Goal: Transaction & Acquisition: Purchase product/service

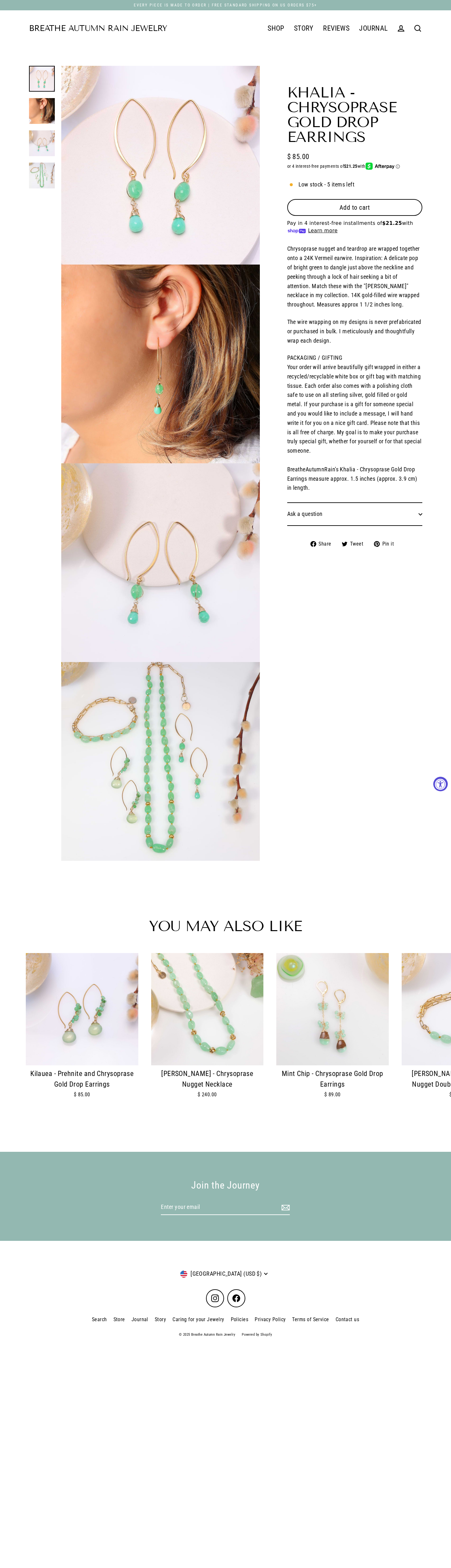
select select "3"
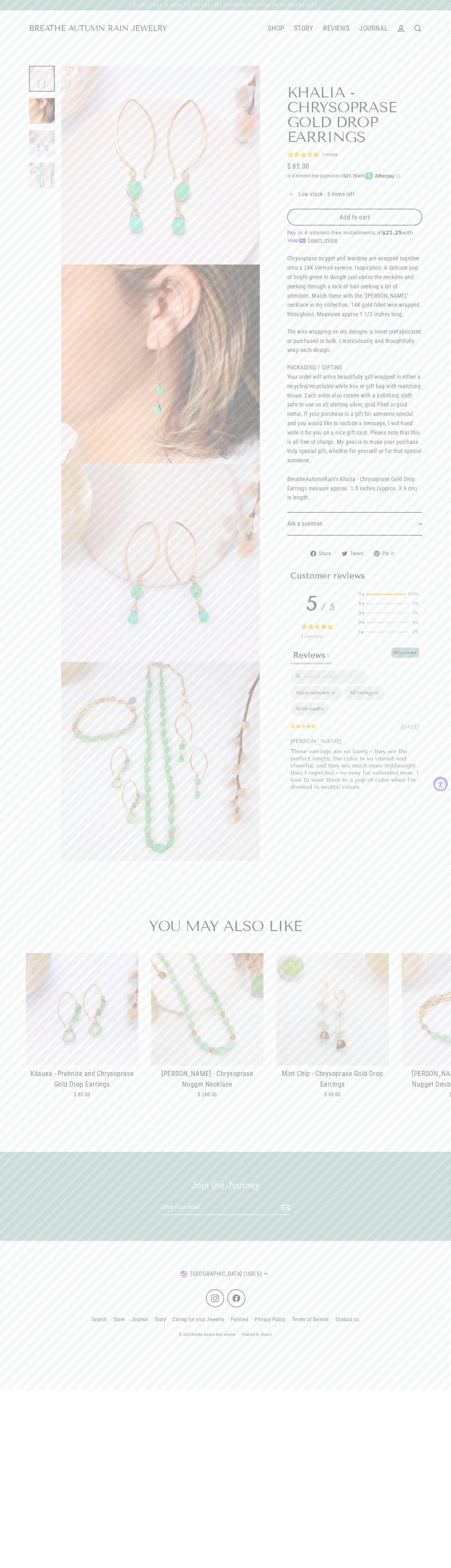
click at [316, 155] on icon "5 stars, 1 ratings" at bounding box center [316, 155] width 6 height 6
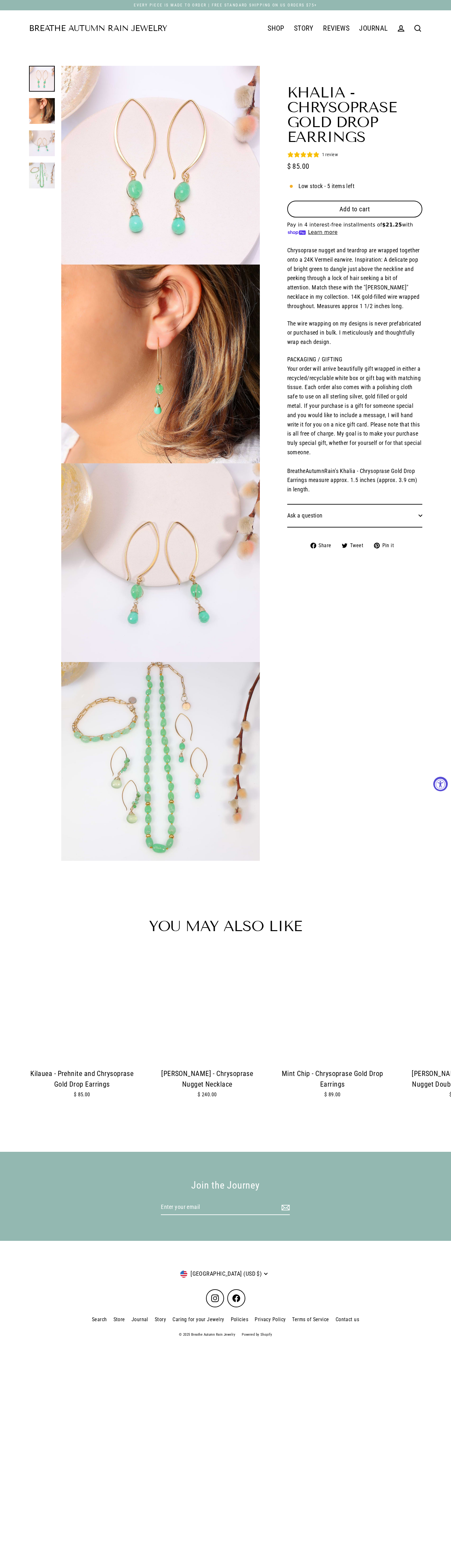
select select "3"
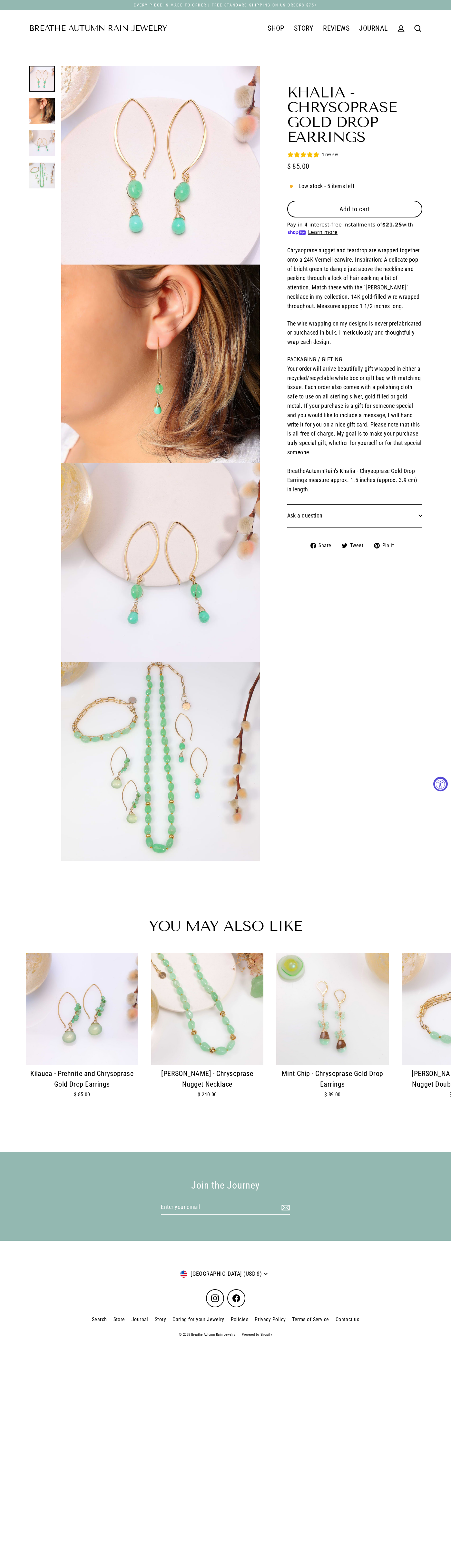
select select "3"
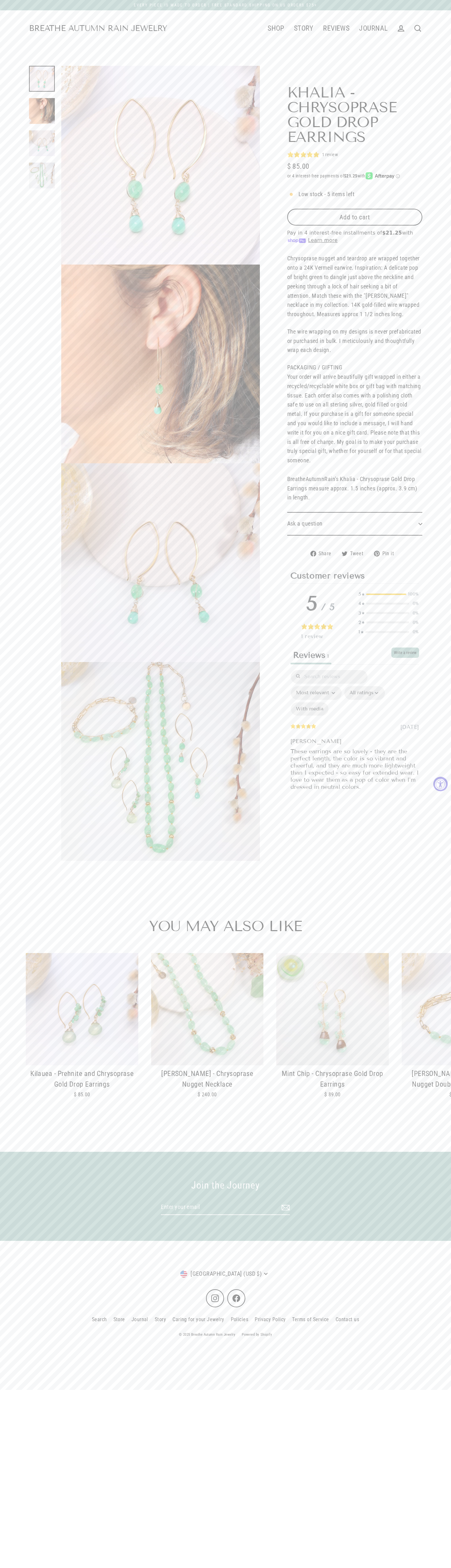
click at [354, 217] on span "Add to cart" at bounding box center [354, 217] width 30 height 8
click at [261, 1550] on span "Check out" at bounding box center [260, 1550] width 27 height 8
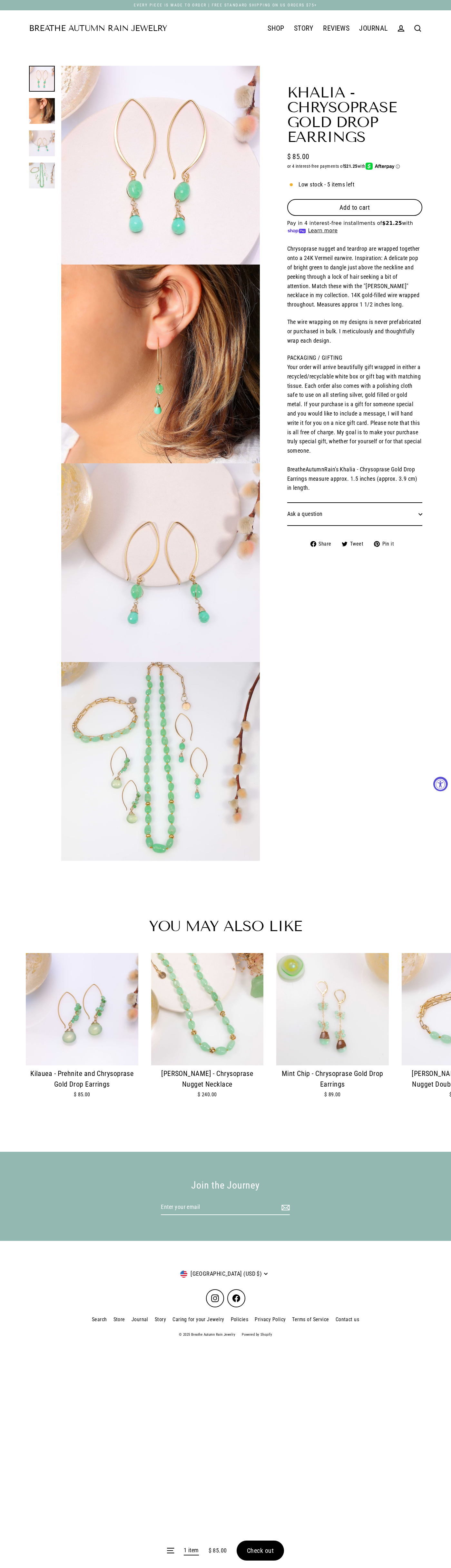
select select "3"
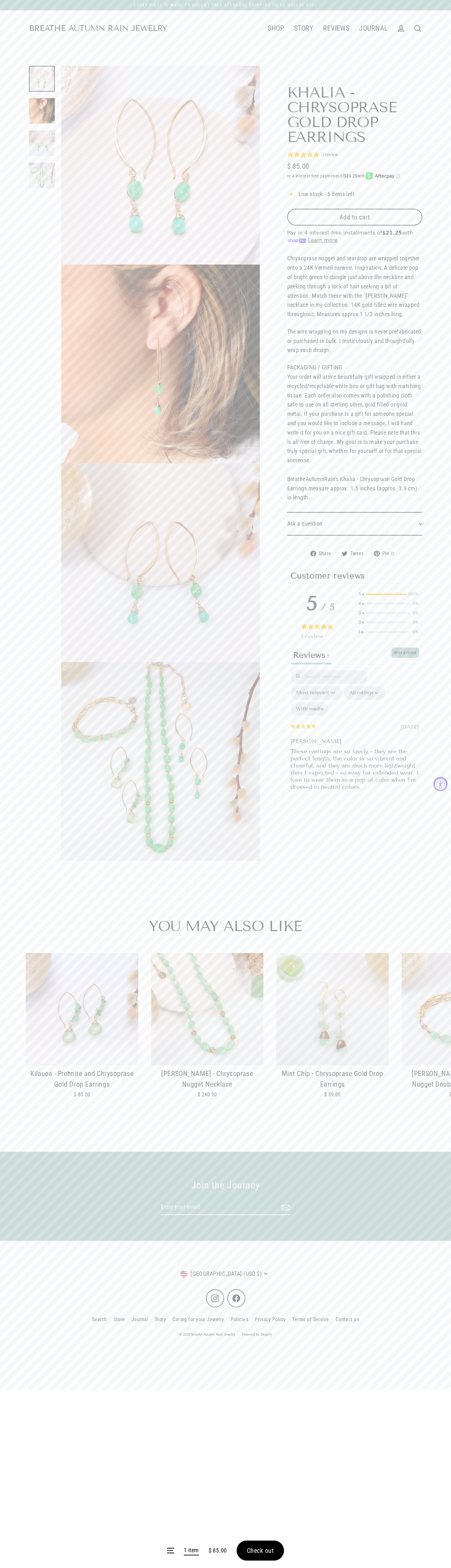
click at [226, 23] on ul "SHOP New Arrivals Necklaces Earrings Rings Bracelets Modern Medalworks The Art …" at bounding box center [280, 27] width 226 height 16
